Goal: Find specific page/section: Find specific page/section

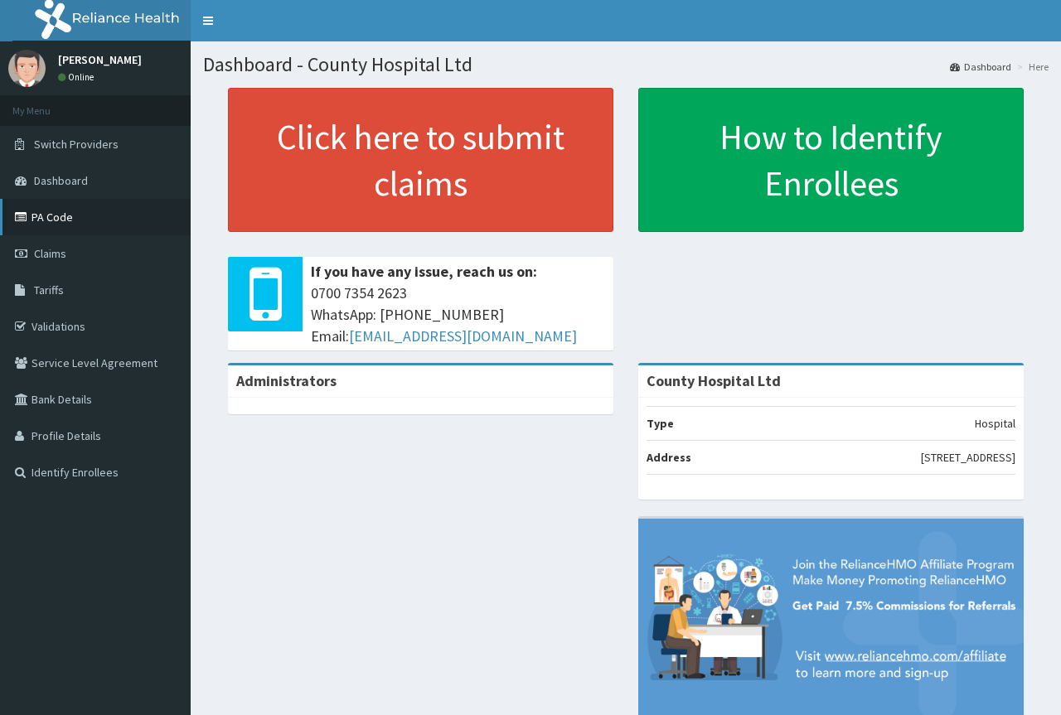
click at [91, 225] on link "PA Code" at bounding box center [95, 217] width 191 height 36
click at [112, 182] on link "Dashboard" at bounding box center [95, 180] width 191 height 36
click at [101, 176] on link "Dashboard" at bounding box center [95, 180] width 191 height 36
click at [104, 466] on link "Identify Enrollees" at bounding box center [95, 472] width 191 height 36
click at [73, 329] on link "Validations" at bounding box center [95, 326] width 191 height 36
